Goal: Obtain resource: Download file/media

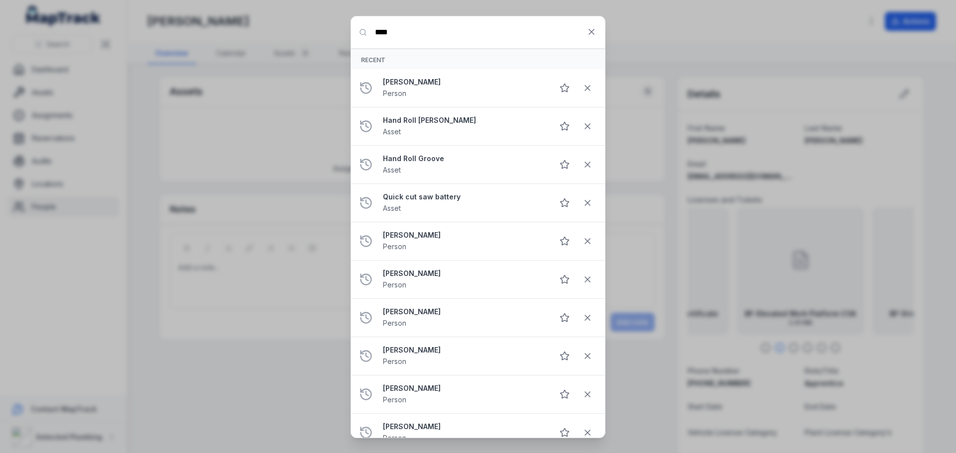
type input "****"
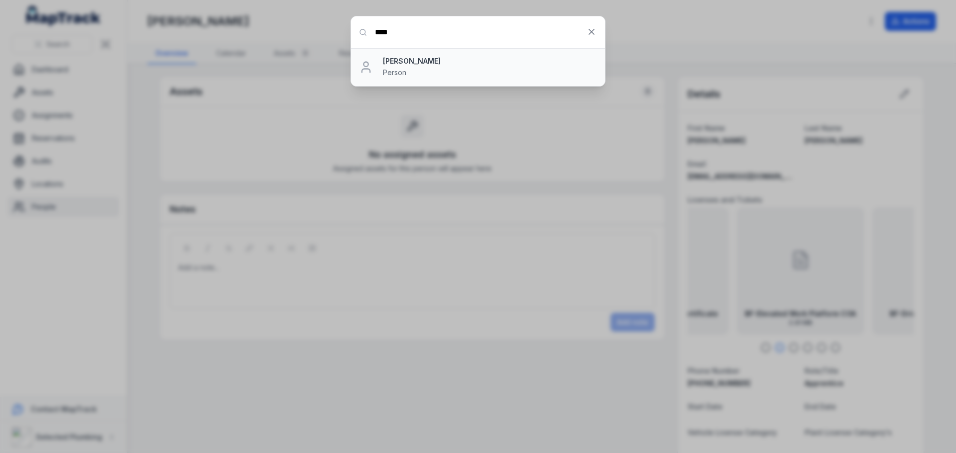
click at [415, 64] on strong "[PERSON_NAME]" at bounding box center [490, 61] width 214 height 10
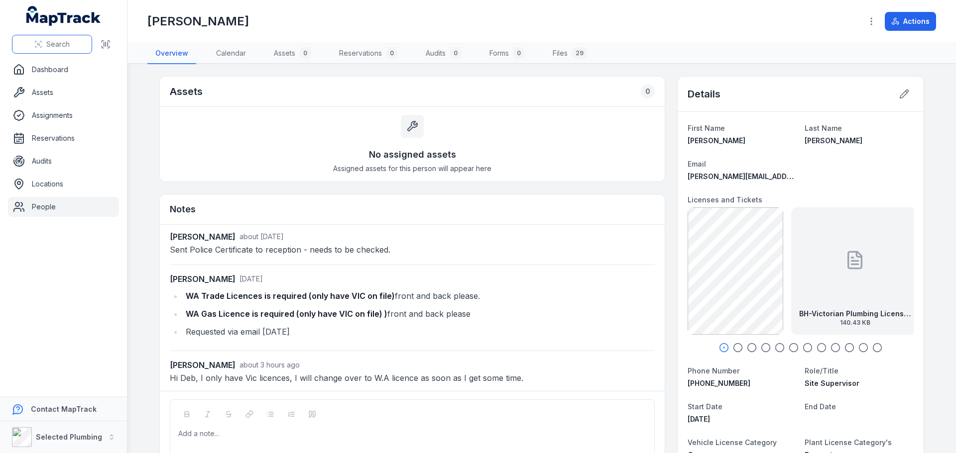
click at [54, 46] on span "Search" at bounding box center [57, 44] width 23 height 10
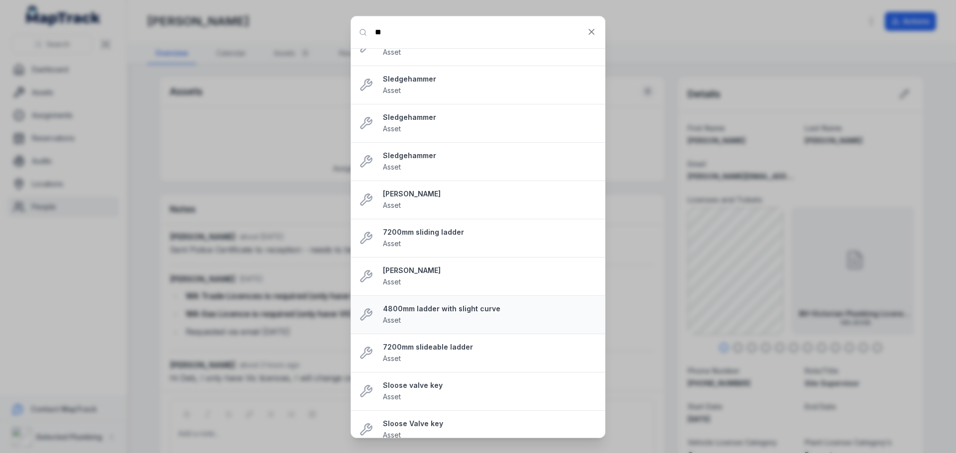
scroll to position [31, 0]
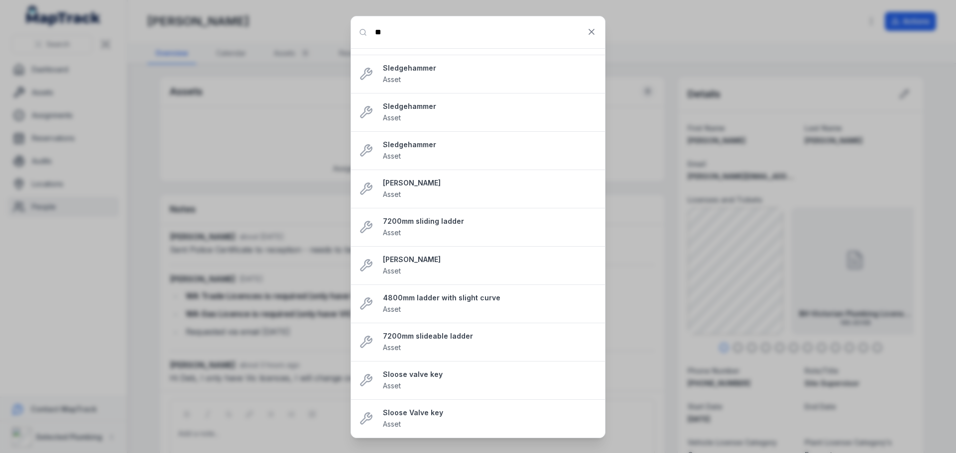
click at [393, 34] on input "**" at bounding box center [478, 32] width 254 height 32
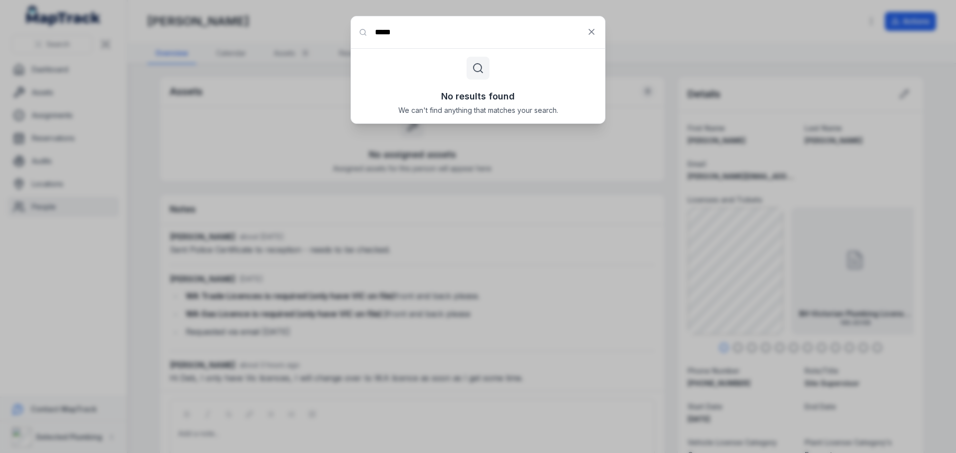
scroll to position [0, 0]
type input "*******"
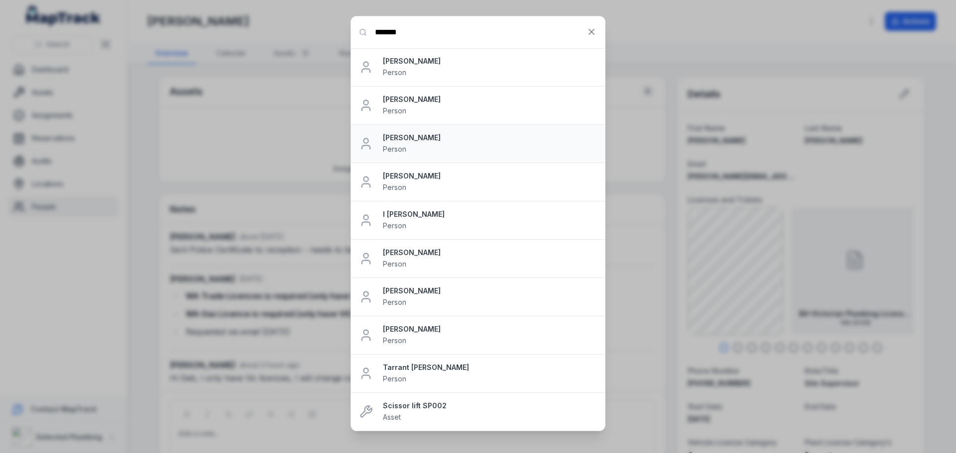
click at [397, 139] on strong "[PERSON_NAME]" at bounding box center [490, 138] width 214 height 10
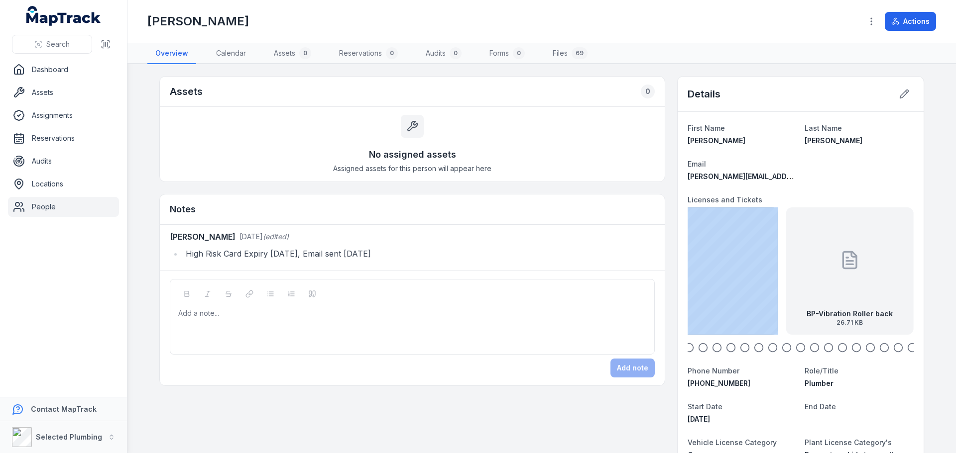
drag, startPoint x: 859, startPoint y: 280, endPoint x: 746, endPoint y: 282, distance: 113.0
click at [751, 281] on div "BP-Vibration Roller back 26.71 KB BP-Vibration Roller front 95.07 KB BP-Plumber…" at bounding box center [800, 271] width 226 height 127
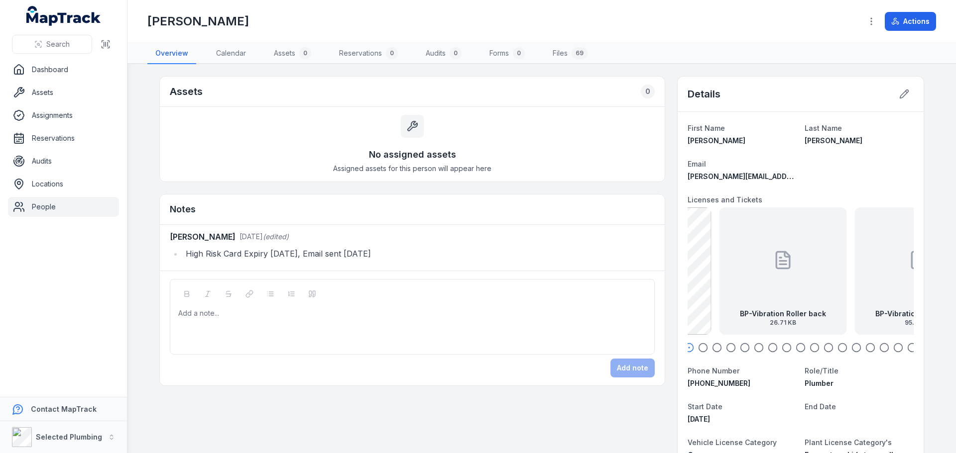
drag, startPoint x: 801, startPoint y: 281, endPoint x: 726, endPoint y: 281, distance: 75.2
click at [726, 281] on div "BP-Vibration Roller back 26.71 KB" at bounding box center [782, 271] width 127 height 127
drag, startPoint x: 843, startPoint y: 287, endPoint x: 754, endPoint y: 292, distance: 89.2
click at [754, 291] on div "BP-Vibration Roller front 95.07 KB" at bounding box center [799, 271] width 127 height 127
drag, startPoint x: 821, startPoint y: 285, endPoint x: 753, endPoint y: 288, distance: 68.3
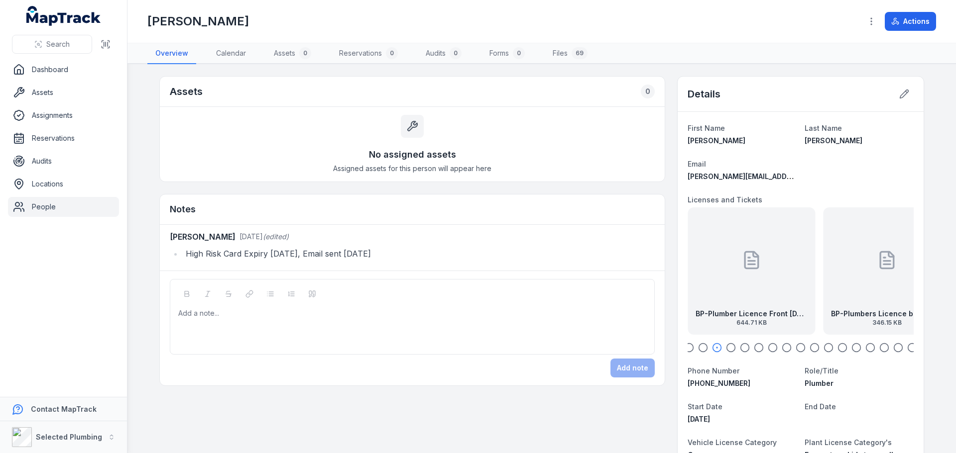
click at [755, 288] on div "BP-Plumber Licence Front 31.8.27 644.71 KB" at bounding box center [750, 271] width 127 height 127
drag, startPoint x: 823, startPoint y: 282, endPoint x: 756, endPoint y: 285, distance: 67.8
click at [756, 285] on div "BP-Plumbers Licence back exp 31.08.27 346.15 KB" at bounding box center [804, 271] width 127 height 127
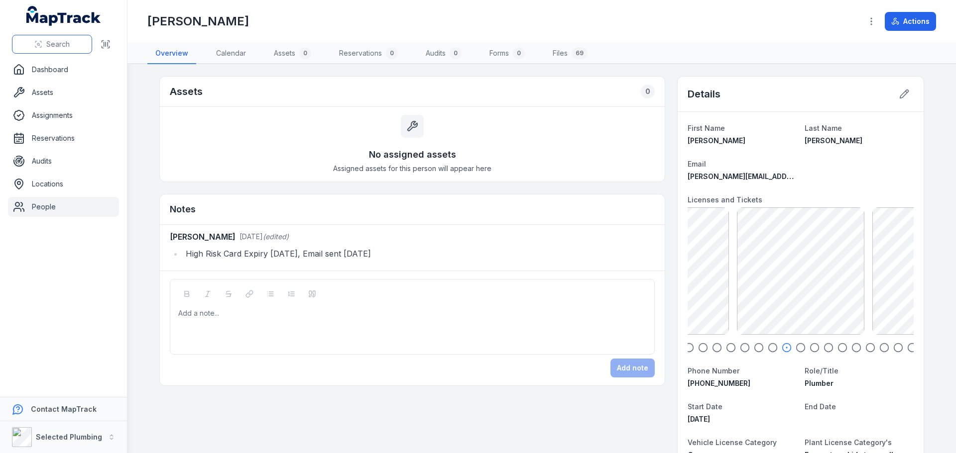
click at [58, 43] on span "Search" at bounding box center [57, 44] width 23 height 10
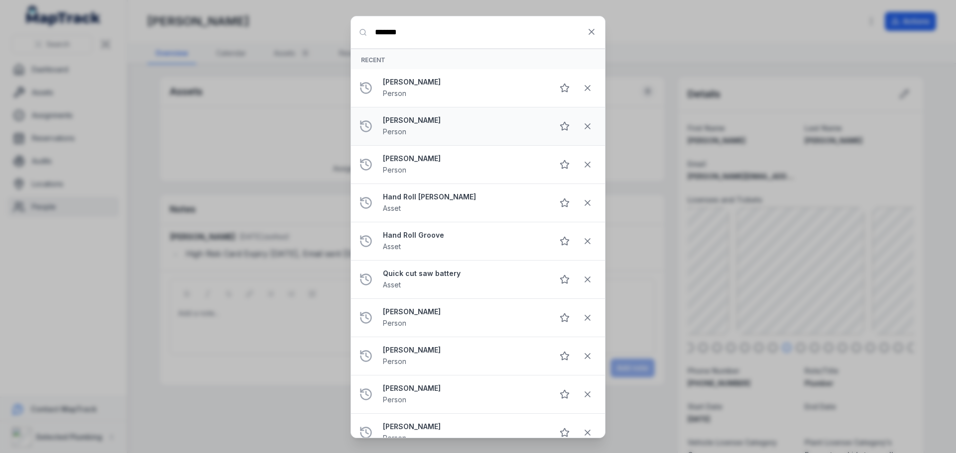
type input "*******"
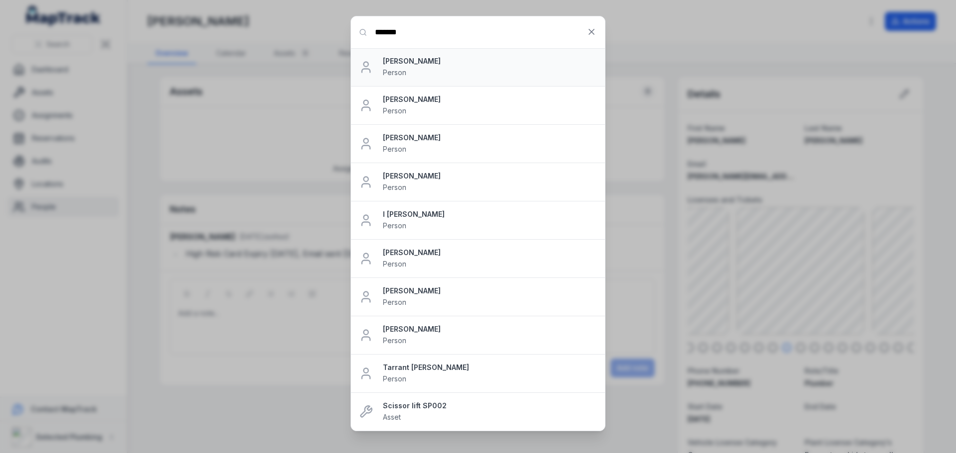
click at [517, 72] on div "Connaire Robertson Person" at bounding box center [490, 67] width 214 height 22
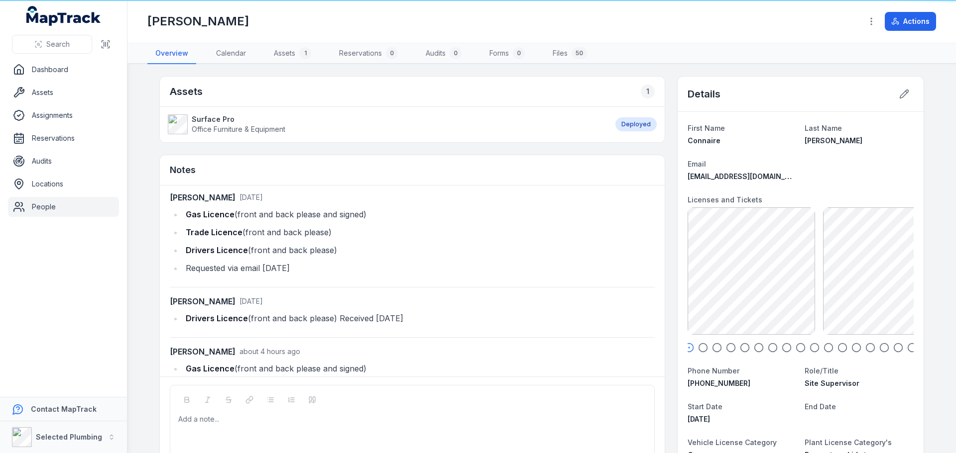
scroll to position [45, 0]
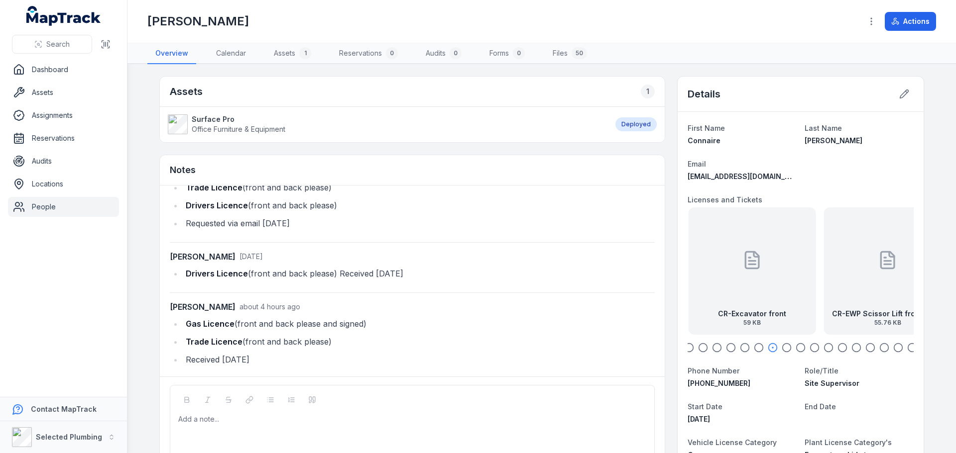
drag, startPoint x: 749, startPoint y: 271, endPoint x: 734, endPoint y: 271, distance: 14.9
click at [734, 271] on div "CR-Excavator front 59 KB" at bounding box center [751, 271] width 127 height 127
drag, startPoint x: 753, startPoint y: 273, endPoint x: 742, endPoint y: 274, distance: 11.5
click at [714, 273] on div "CR-EWP Scissor Lift front exp 13.06.26 55.76 KB" at bounding box center [777, 271] width 127 height 127
click at [841, 274] on div "CR-Excavator Back 51.01 KB" at bounding box center [800, 271] width 127 height 127
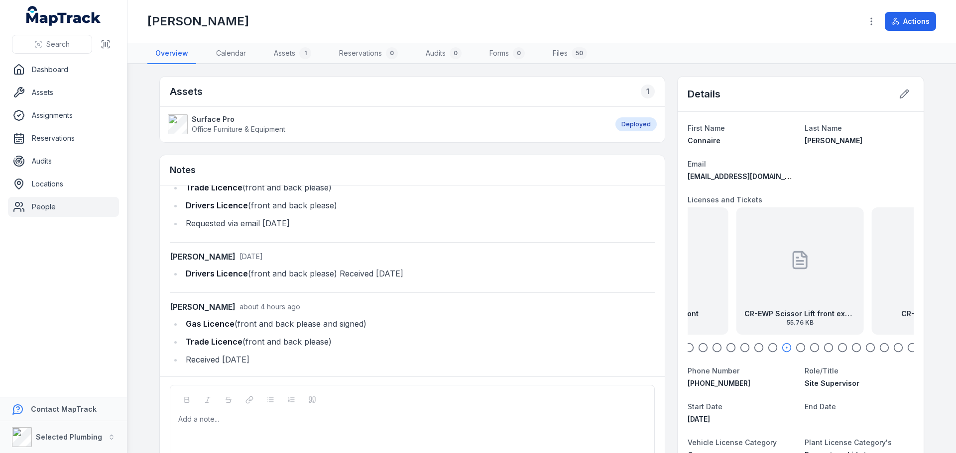
drag, startPoint x: 805, startPoint y: 283, endPoint x: 738, endPoint y: 286, distance: 67.3
click at [736, 285] on div "CR-EWP Scissor Lift front exp 13.06.26 55.76 KB" at bounding box center [799, 271] width 127 height 127
drag, startPoint x: 735, startPoint y: 286, endPoint x: 813, endPoint y: 279, distance: 78.4
click at [811, 279] on div "CR-Excavator Back 51.01 KB" at bounding box center [800, 271] width 127 height 127
click at [799, 264] on icon at bounding box center [800, 264] width 6 height 0
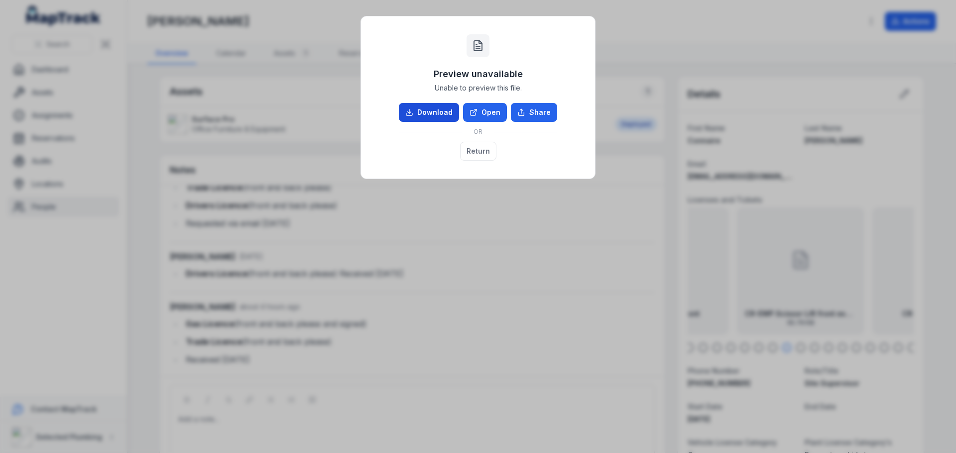
click at [433, 110] on link "Download" at bounding box center [429, 112] width 60 height 19
click at [476, 148] on button "Return" at bounding box center [478, 151] width 36 height 19
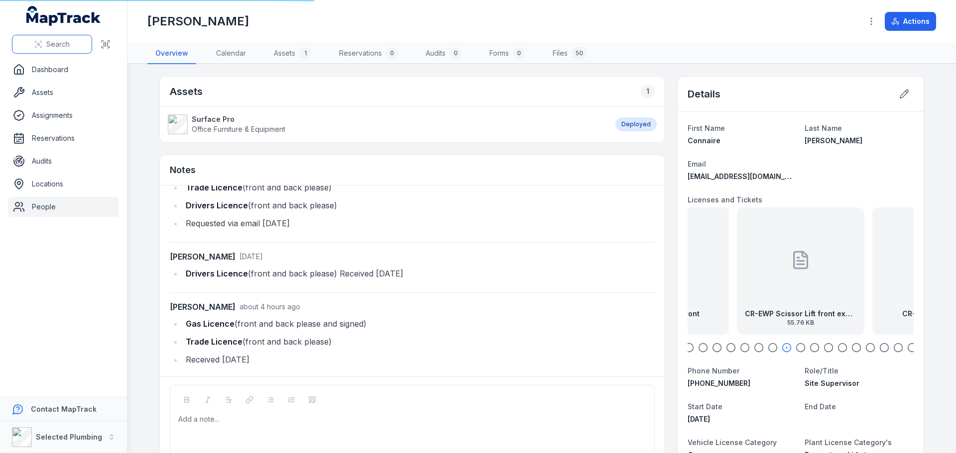
click at [65, 40] on span "Search" at bounding box center [57, 44] width 23 height 10
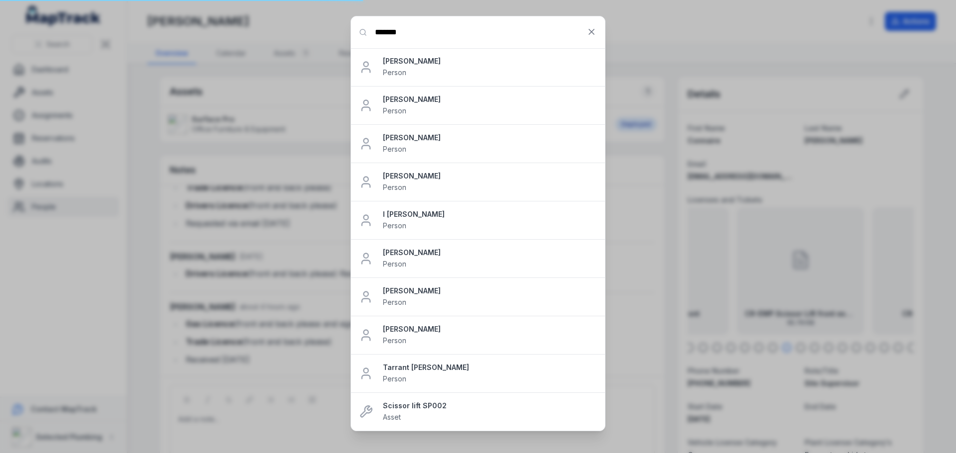
type input "*******"
click at [413, 253] on strong "[PERSON_NAME]" at bounding box center [490, 253] width 214 height 10
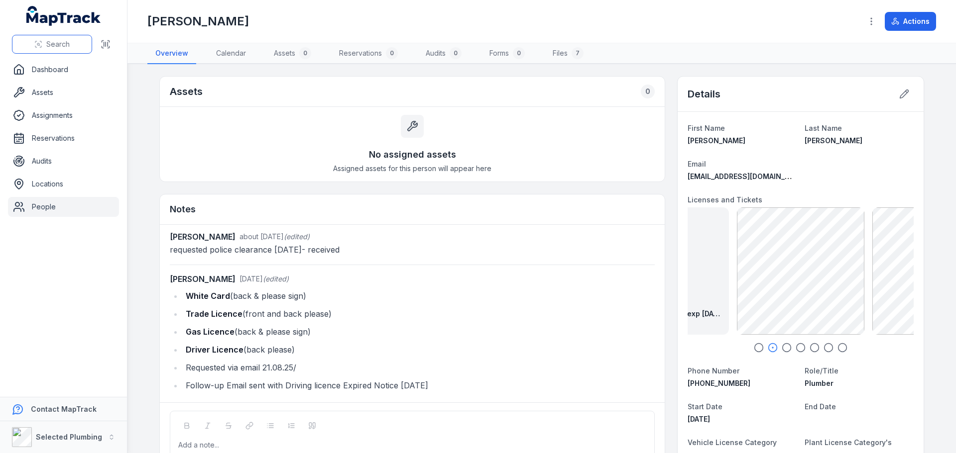
click at [54, 44] on span "Search" at bounding box center [57, 44] width 23 height 10
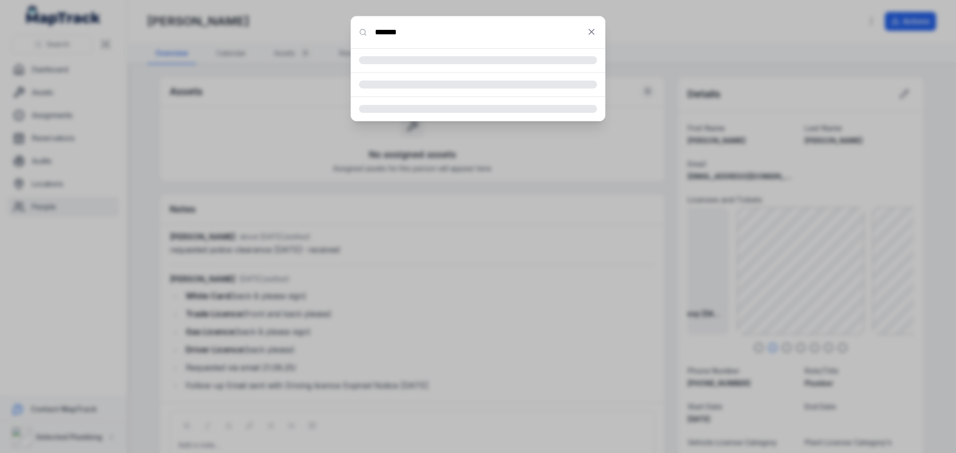
type input "*******"
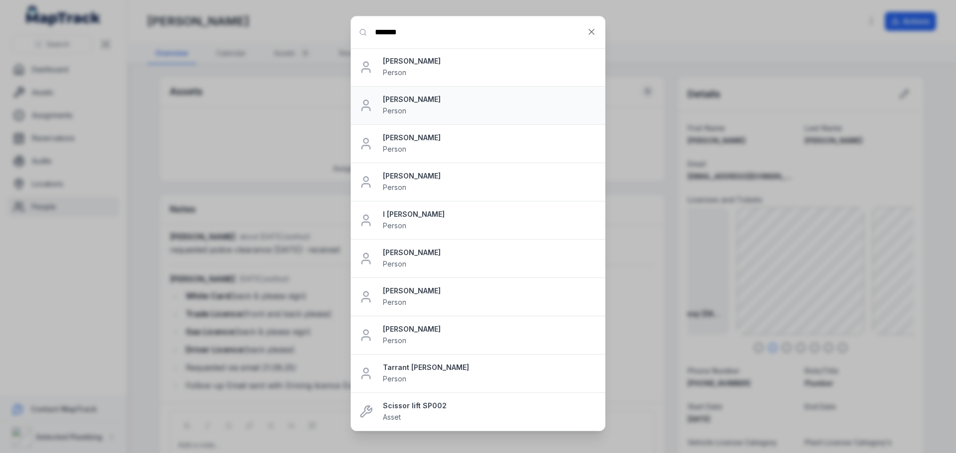
click at [406, 109] on div "[PERSON_NAME] Person" at bounding box center [490, 106] width 214 height 22
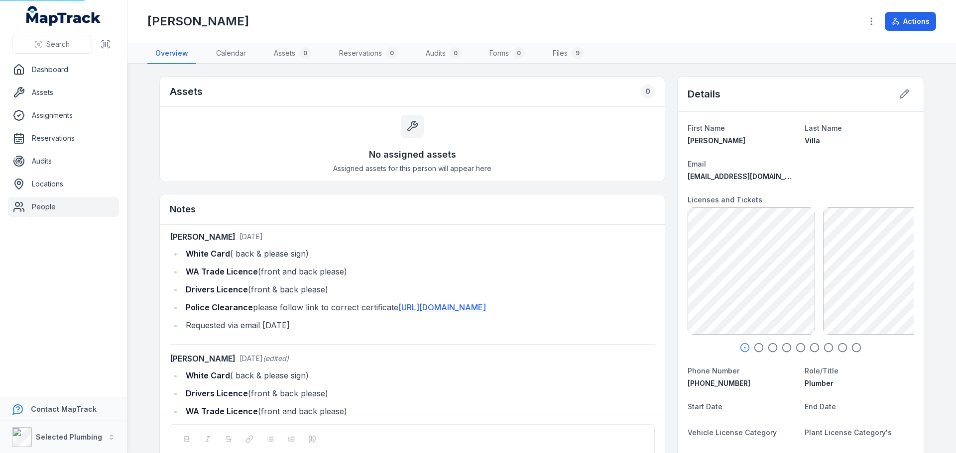
scroll to position [76, 0]
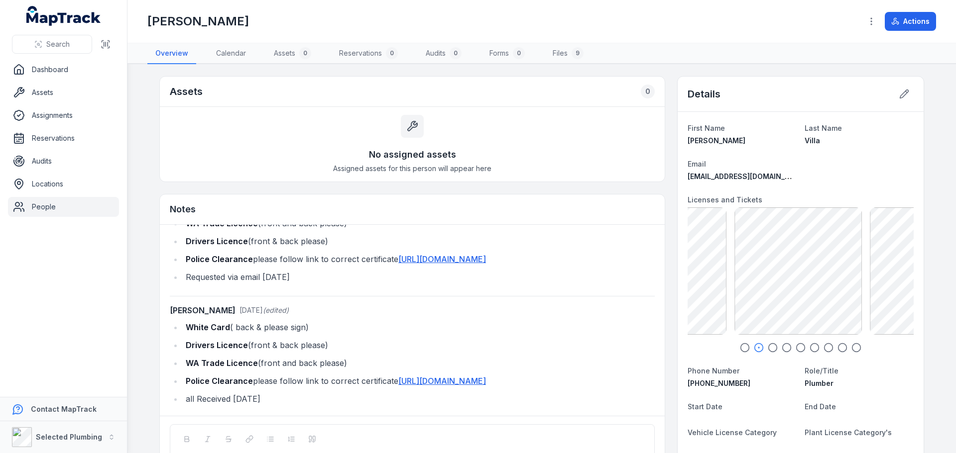
click at [761, 296] on div "SV- Police Certificate EXP [DATE] 175.43 KB" at bounding box center [712, 271] width 226 height 127
click at [609, 291] on div "SV- Police Certificate EXP [DATE] 175.43 KB" at bounding box center [496, 271] width 226 height 127
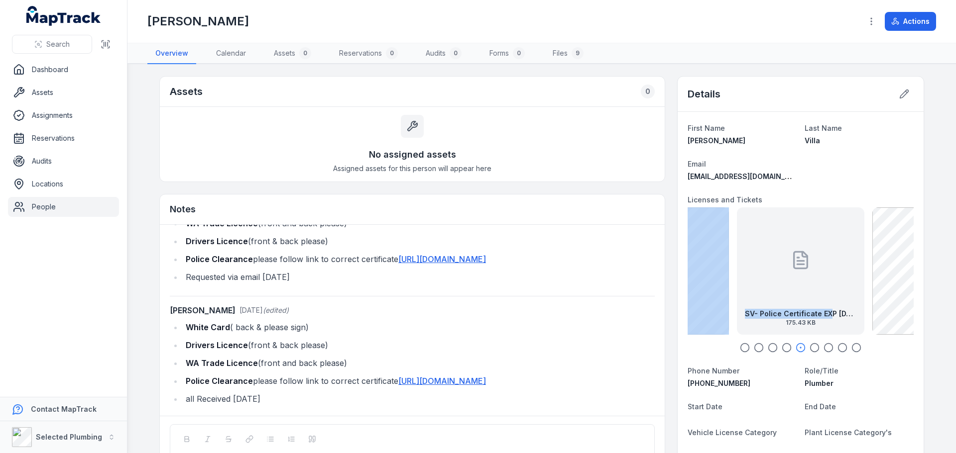
drag, startPoint x: 826, startPoint y: 290, endPoint x: 735, endPoint y: 287, distance: 90.6
click at [737, 287] on div "SV- Police Certificate EXP [DATE] 175.43 KB" at bounding box center [800, 271] width 127 height 127
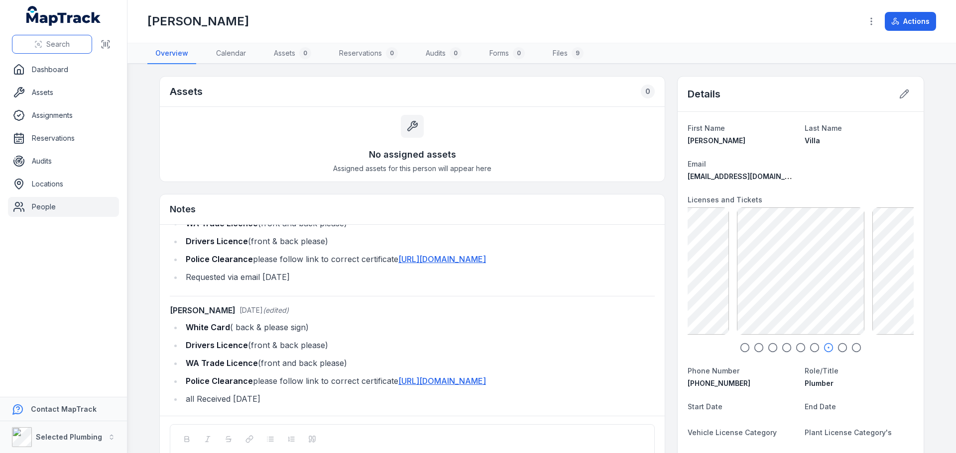
click at [67, 45] on span "Search" at bounding box center [57, 44] width 23 height 10
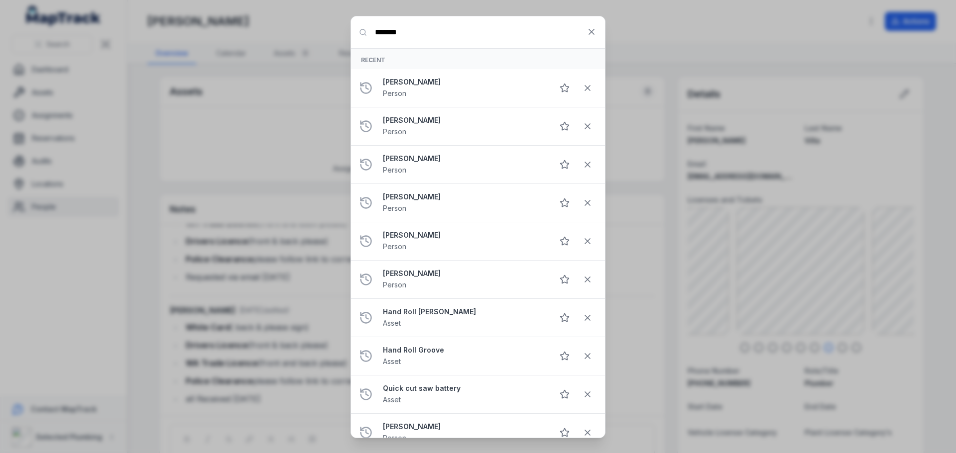
type input "*******"
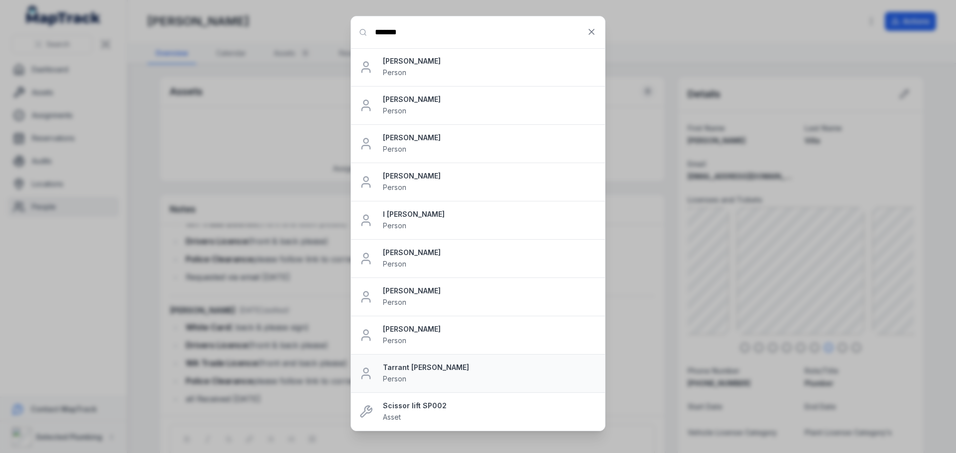
click at [438, 376] on div "Tarrant [PERSON_NAME] Person" at bounding box center [490, 374] width 214 height 22
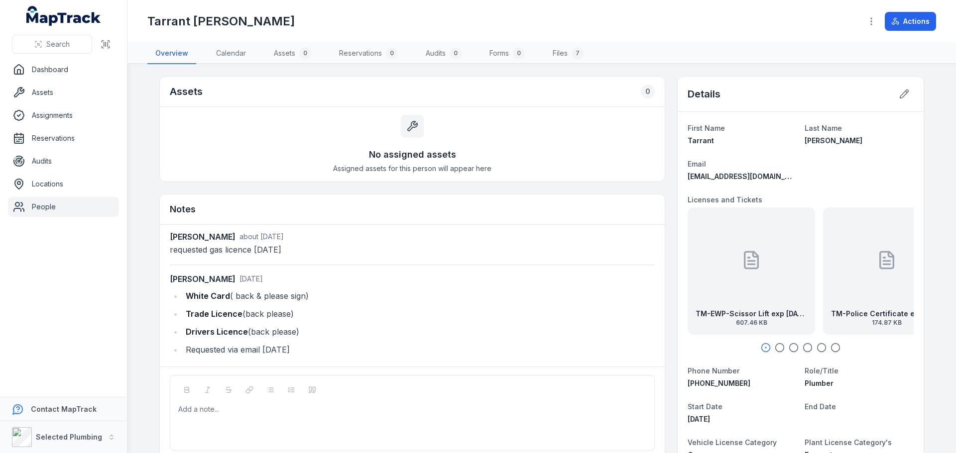
click at [748, 263] on icon at bounding box center [751, 260] width 20 height 20
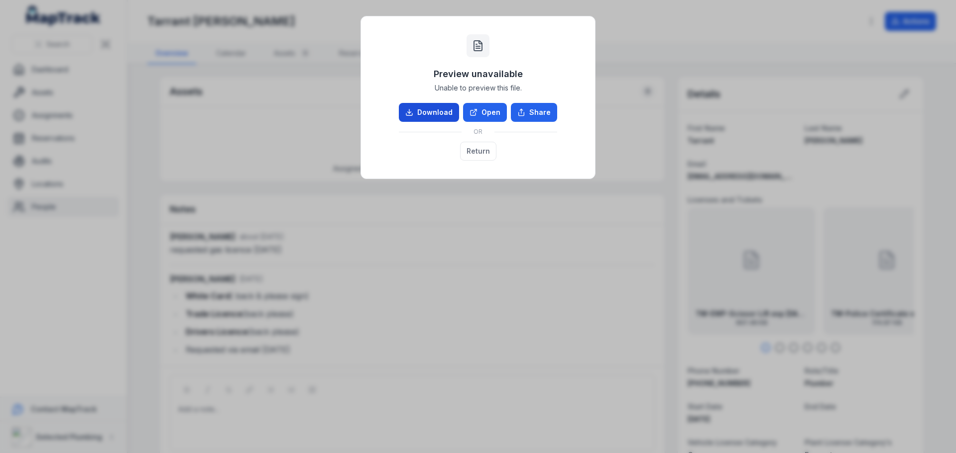
click at [432, 109] on link "Download" at bounding box center [429, 112] width 60 height 19
click at [474, 148] on button "Return" at bounding box center [478, 151] width 36 height 19
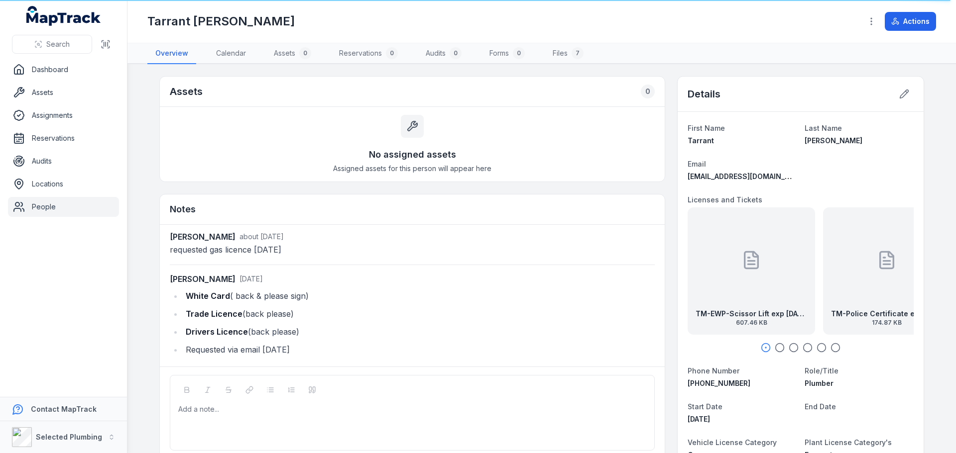
drag, startPoint x: 757, startPoint y: 306, endPoint x: 676, endPoint y: 299, distance: 80.4
click at [677, 299] on div "First Name [PERSON_NAME] Last Name [PERSON_NAME] Email [EMAIL_ADDRESS][DOMAIN_N…" at bounding box center [800, 442] width 246 height 661
click at [737, 279] on div "TM-Police Certificate exp [DATE] 174.87 KB" at bounding box center [800, 271] width 127 height 127
drag, startPoint x: 859, startPoint y: 281, endPoint x: 761, endPoint y: 284, distance: 98.6
click at [783, 281] on div "TM-Plumbing Licence [DATE] 595.86 KB" at bounding box center [846, 271] width 127 height 127
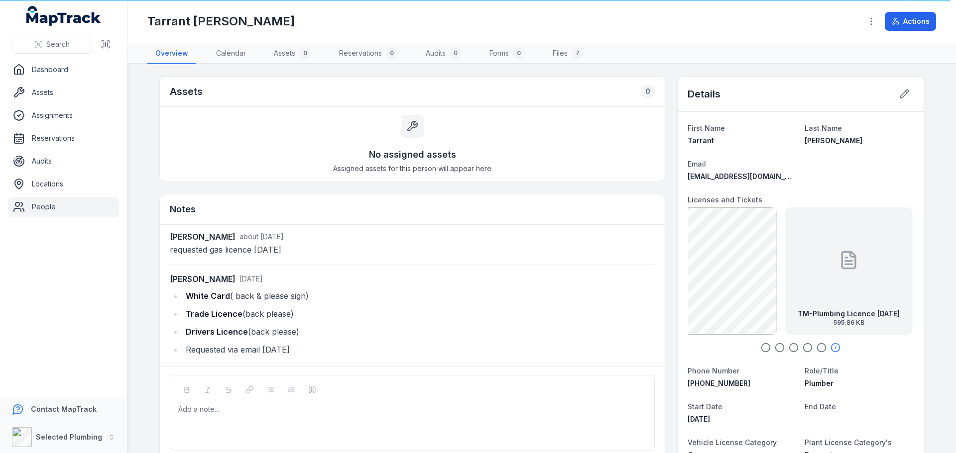
click at [912, 294] on div "First Name [PERSON_NAME] Last Name [PERSON_NAME] Email [EMAIL_ADDRESS][DOMAIN_N…" at bounding box center [800, 442] width 246 height 661
drag, startPoint x: 801, startPoint y: 293, endPoint x: 840, endPoint y: 297, distance: 39.5
click at [867, 293] on div "TM-Police Certificate exp [DATE] 174.87 KB" at bounding box center [802, 271] width 127 height 127
drag, startPoint x: 777, startPoint y: 294, endPoint x: 891, endPoint y: 291, distance: 114.5
click at [893, 291] on div "TM-EWP-Scissor Lift exp [DATE] 607.46 KB TM-Police Certificate exp [DATE] 174.8…" at bounding box center [804, 271] width 226 height 127
